Goal: Task Accomplishment & Management: Manage account settings

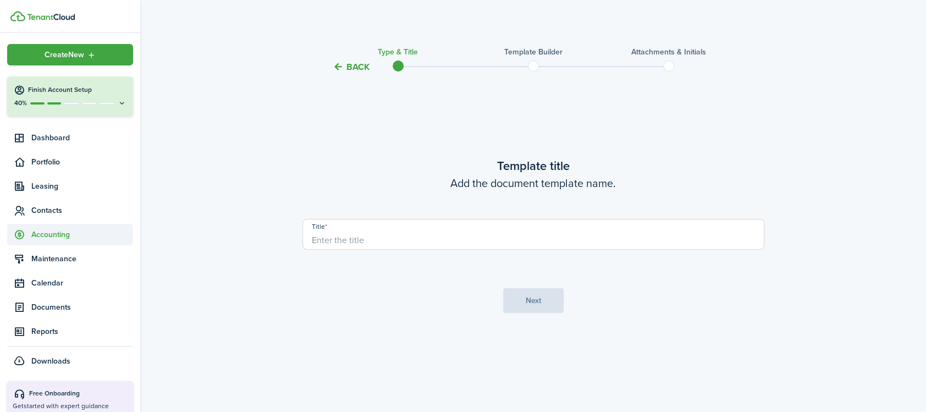
click at [48, 231] on span "Accounting" at bounding box center [82, 235] width 102 height 12
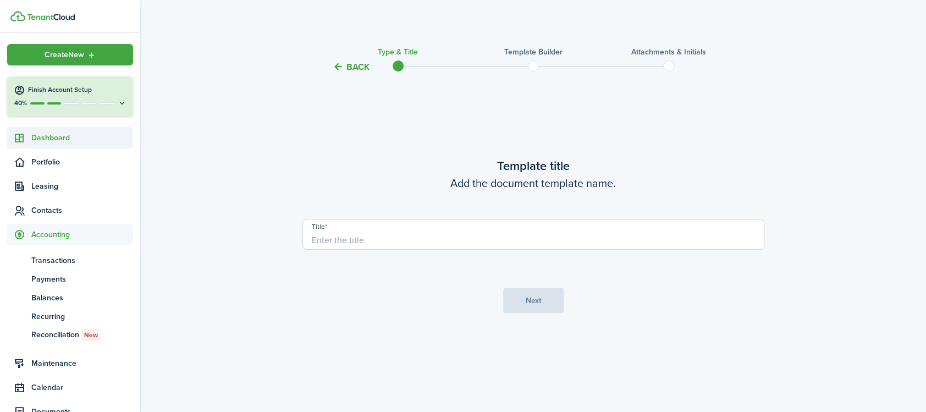
click at [57, 135] on span "Dashboard" at bounding box center [82, 138] width 102 height 12
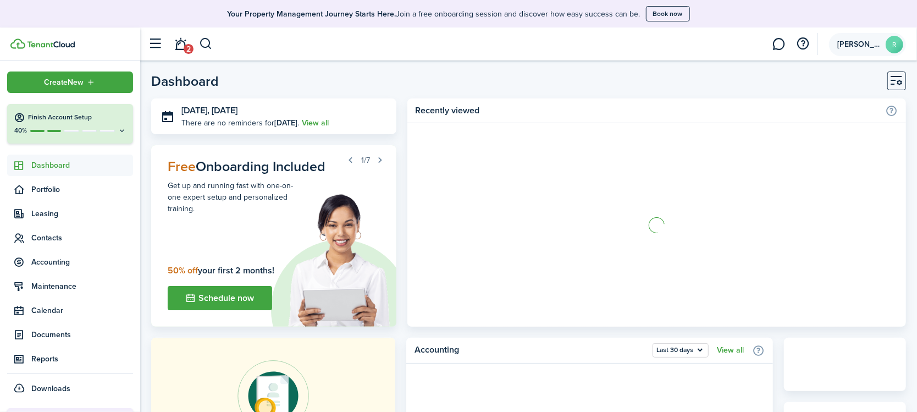
click at [864, 46] on span "[PERSON_NAME]" at bounding box center [859, 45] width 44 height 8
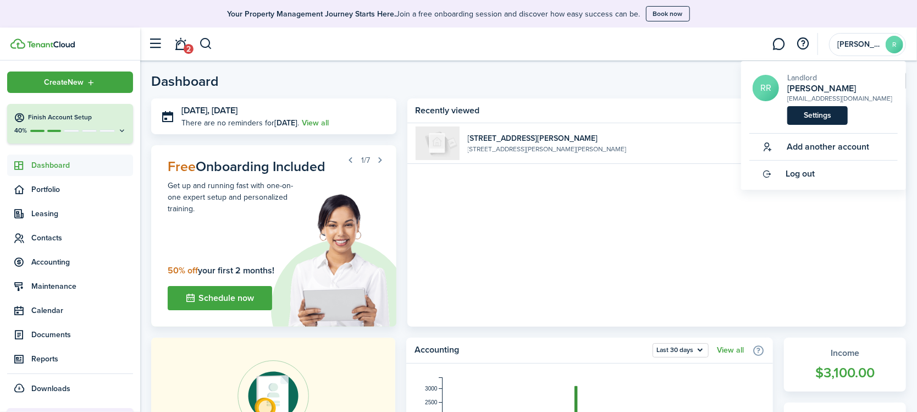
click at [819, 117] on link "Settings" at bounding box center [817, 115] width 60 height 19
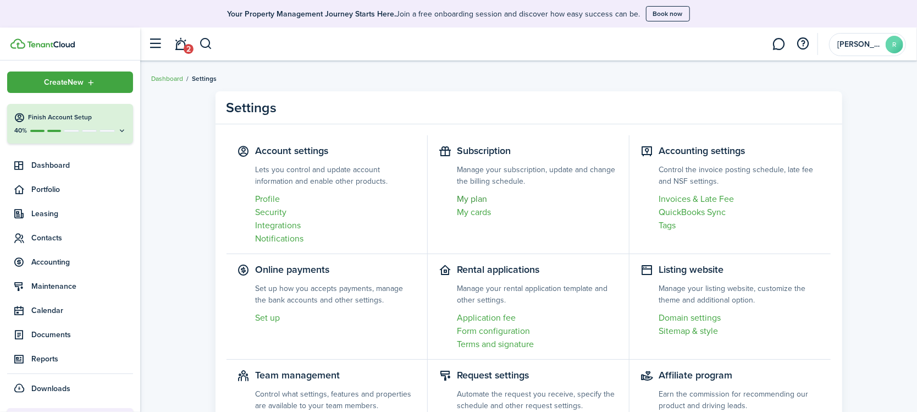
click at [469, 200] on link "My plan" at bounding box center [537, 198] width 161 height 13
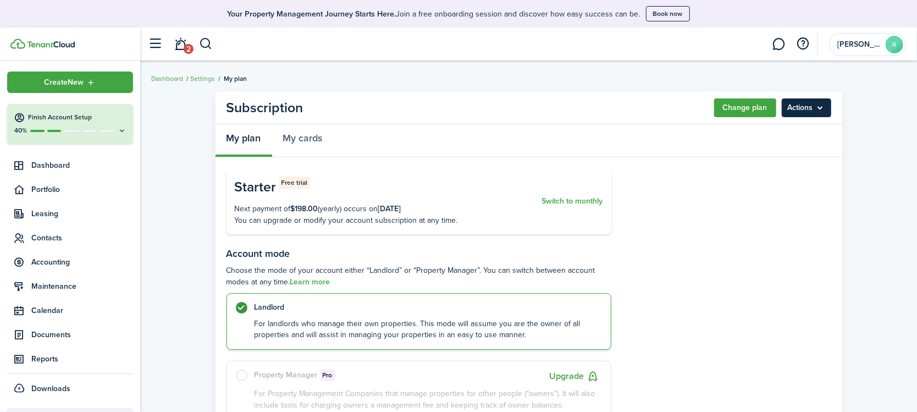
click at [810, 110] on menu-btn "Actions" at bounding box center [806, 107] width 49 height 19
click at [790, 134] on button "Cancel subscription" at bounding box center [783, 132] width 96 height 19
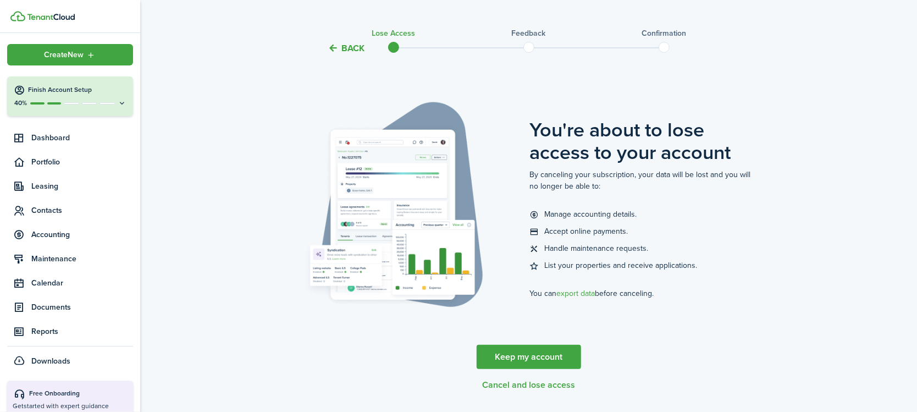
scroll to position [48, 0]
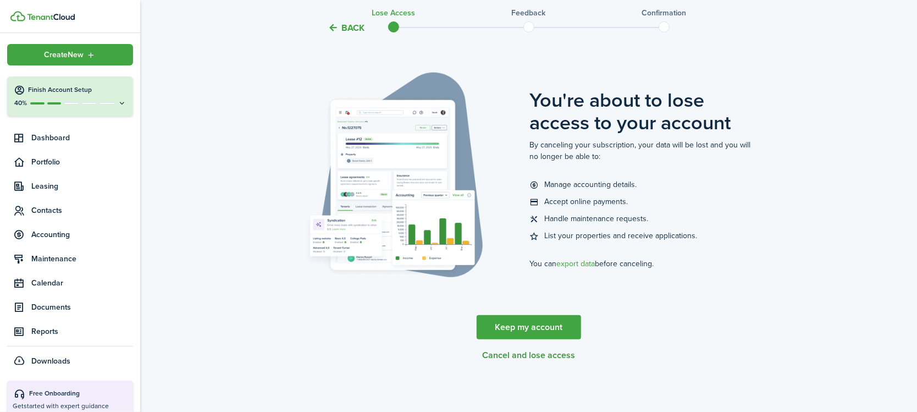
click at [535, 357] on button "Cancel and lose access" at bounding box center [528, 355] width 93 height 10
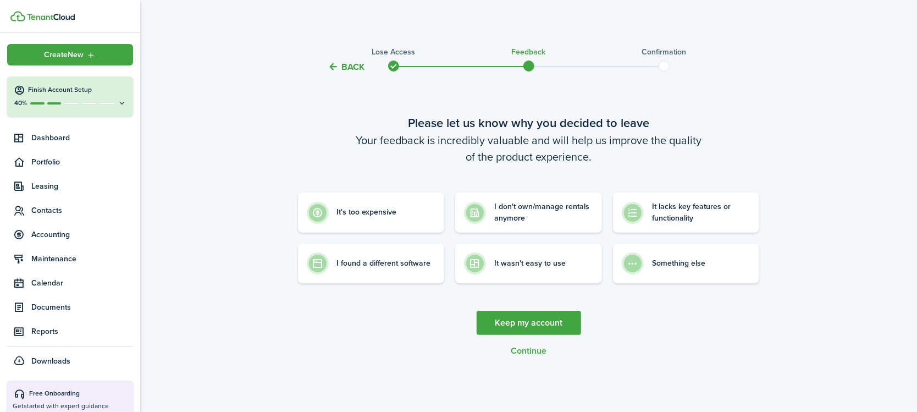
scroll to position [0, 0]
click at [540, 352] on button "Continue" at bounding box center [533, 351] width 36 height 10
click at [700, 266] on control-radio-card-description "Something else" at bounding box center [682, 260] width 53 height 11
radio input "true"
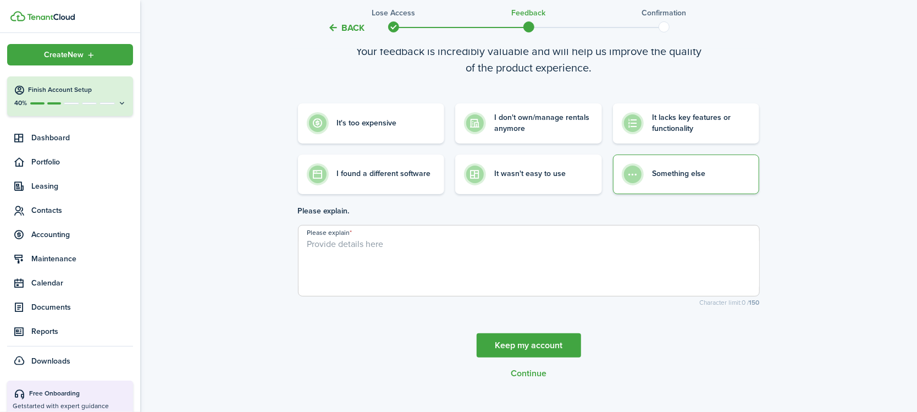
scroll to position [102, 0]
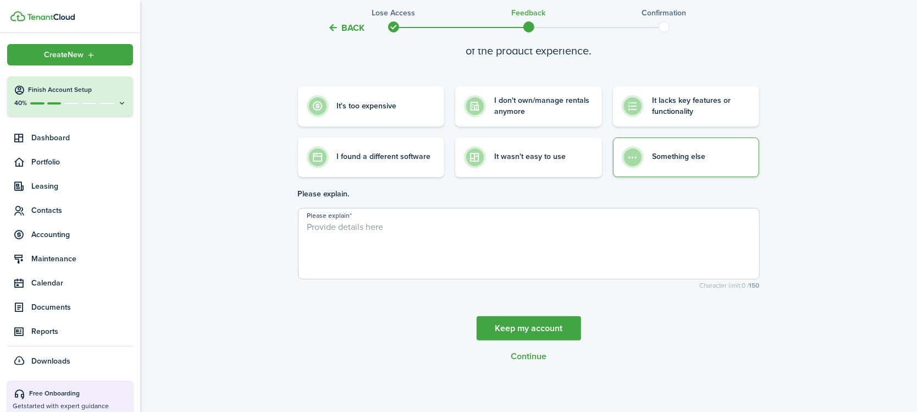
click at [444, 256] on textarea "Please explain" at bounding box center [528, 246] width 461 height 53
type textarea "d"
type textarea "was just testing and comparing."
click at [529, 351] on button "Continue" at bounding box center [529, 356] width 36 height 10
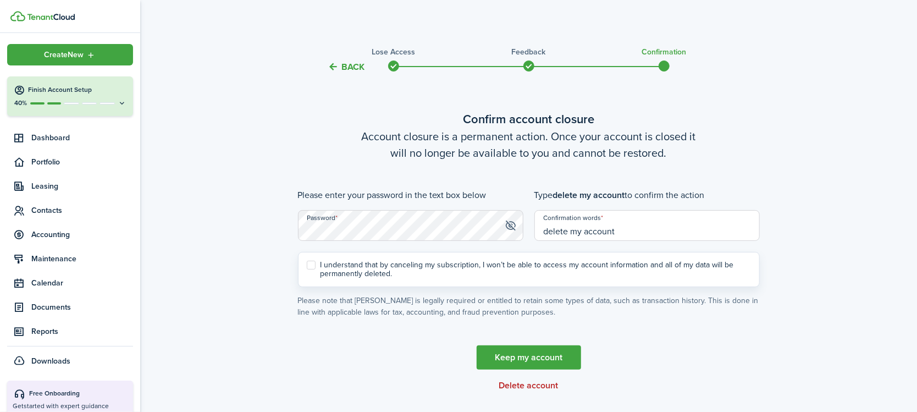
type input "delete my account"
click at [300, 264] on div "I understand that by canceling my subscription, I won’t be able to access my ac…" at bounding box center [529, 269] width 462 height 35
click at [317, 266] on label "I understand that by canceling my subscription, I won’t be able to access my ac…" at bounding box center [529, 270] width 444 height 18
click at [307, 269] on input "I understand that by canceling my subscription, I won’t be able to access my ac…" at bounding box center [306, 269] width 1 height 1
checkbox input "true"
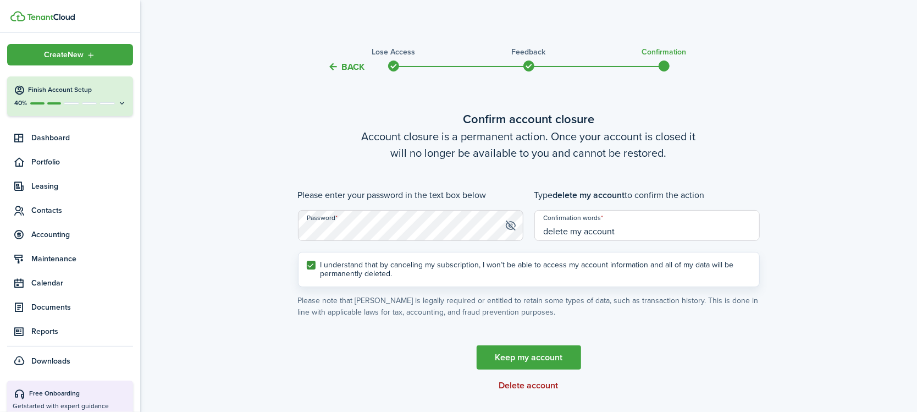
click at [537, 386] on button "Delete account" at bounding box center [528, 385] width 59 height 10
